Goal: Find specific page/section: Find specific page/section

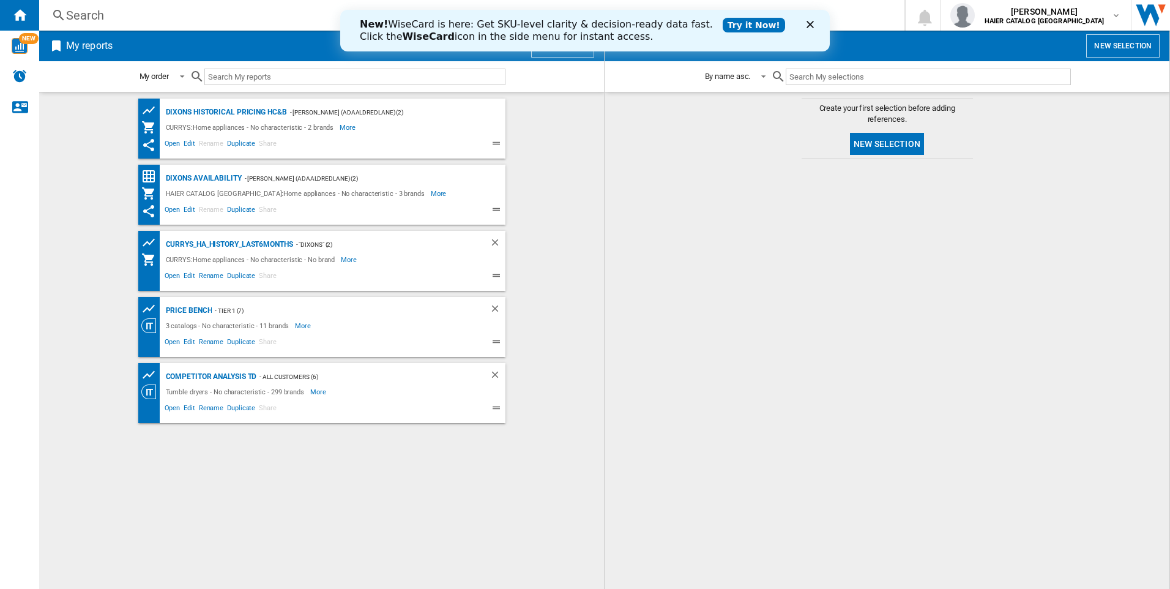
click at [70, 44] on h2 "My reports" at bounding box center [89, 45] width 51 height 23
click at [236, 114] on div "Dixons historical pricing HC&B" at bounding box center [225, 112] width 124 height 15
